Goal: Information Seeking & Learning: Learn about a topic

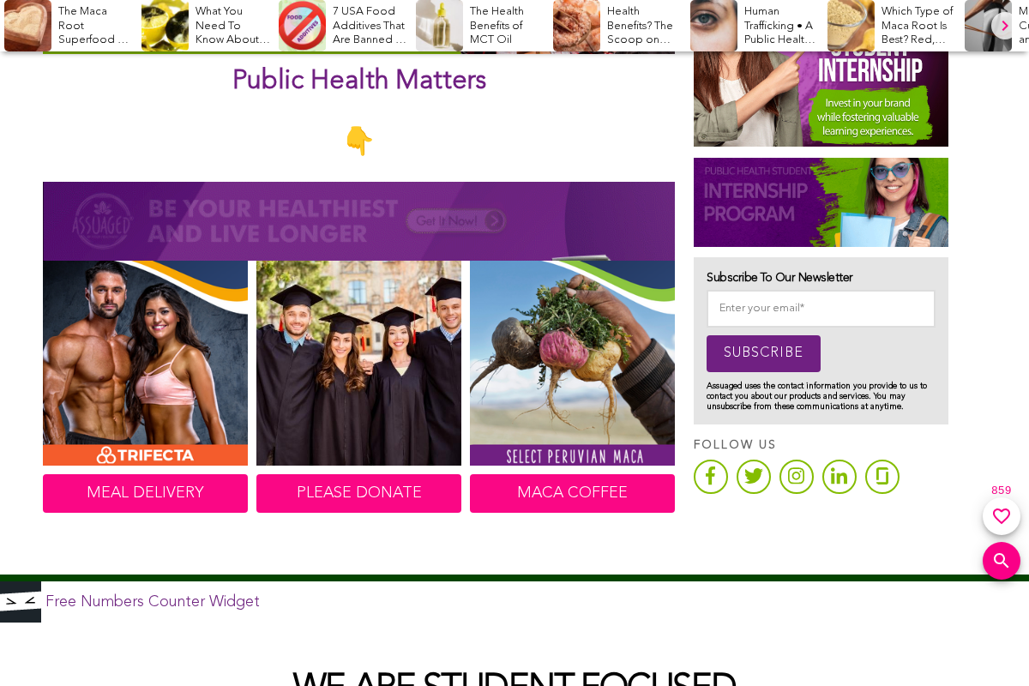
scroll to position [772, 0]
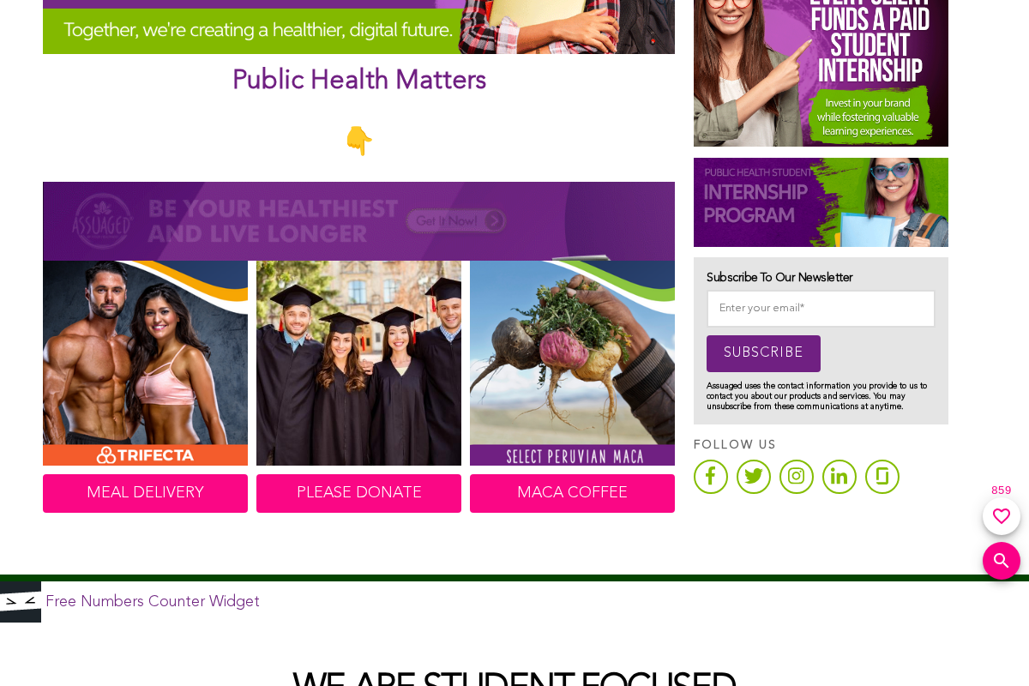
scroll to position [772, 0]
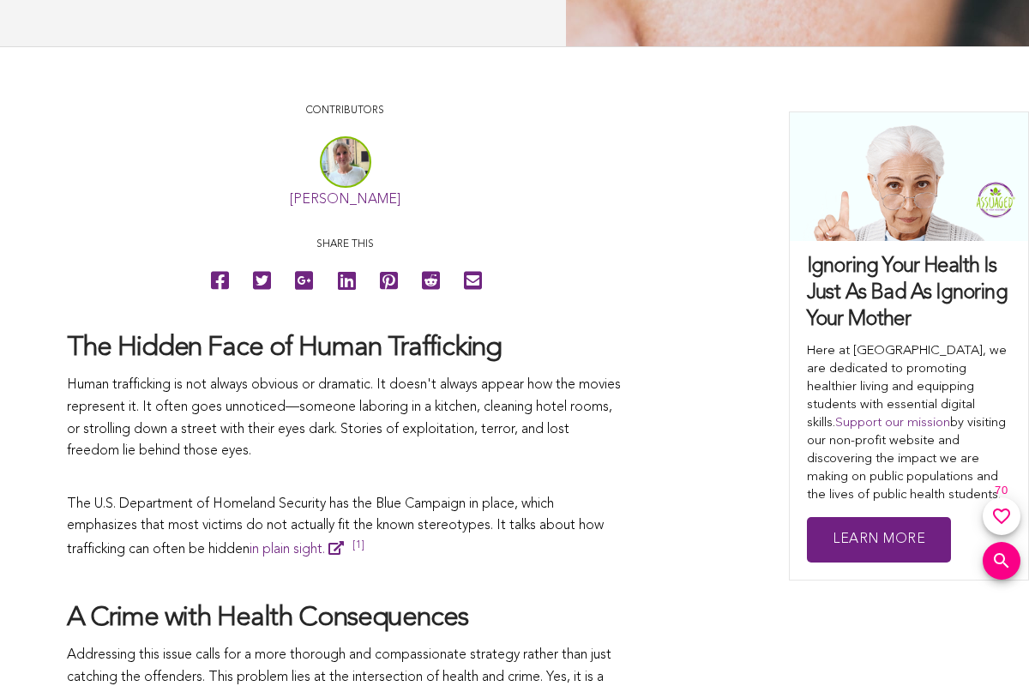
scroll to position [772, 0]
